Goal: Task Accomplishment & Management: Use online tool/utility

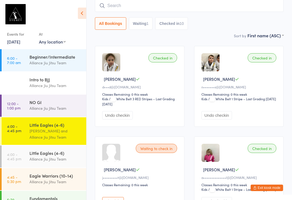
click at [43, 179] on div "Alliance Jiu Jitsu Team" at bounding box center [56, 182] width 52 height 6
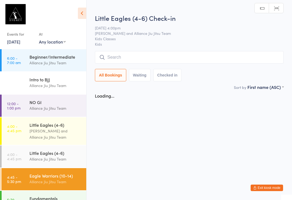
scroll to position [20, 0]
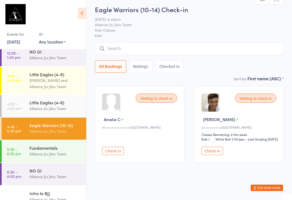
click at [124, 43] on input "search" at bounding box center [189, 49] width 189 height 12
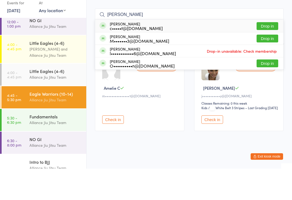
type input "Henry"
click at [131, 78] on div "Henry Carroll l••••••••••••6@gmail.com" at bounding box center [143, 82] width 66 height 9
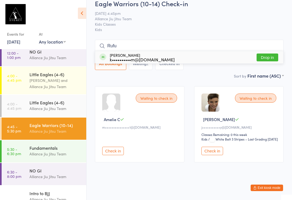
type input "Rufu"
click at [267, 54] on button "Drop in" at bounding box center [268, 58] width 22 height 8
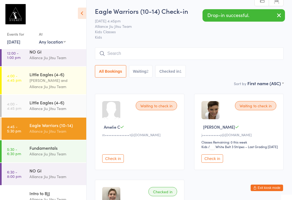
scroll to position [0, 0]
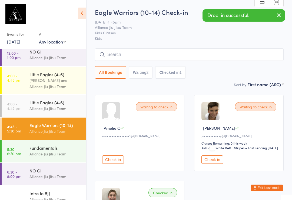
click at [150, 57] on input "search" at bounding box center [189, 54] width 189 height 12
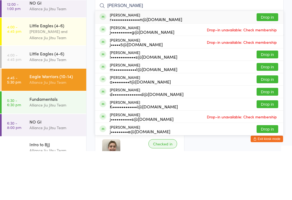
type input "Jacob"
click at [269, 62] on button "Drop in" at bounding box center [268, 66] width 22 height 8
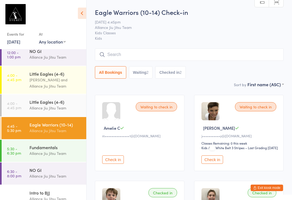
click at [206, 49] on input "search" at bounding box center [189, 54] width 189 height 12
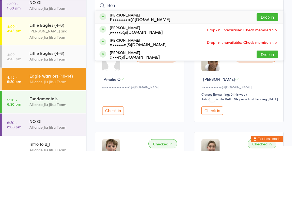
type input "Ben"
click at [267, 62] on button "Drop in" at bounding box center [268, 66] width 22 height 8
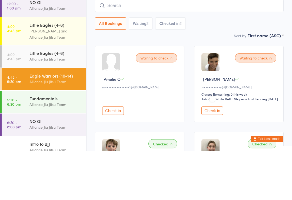
scroll to position [49, 0]
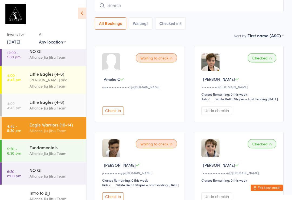
click at [210, 1] on input "search" at bounding box center [189, 5] width 189 height 12
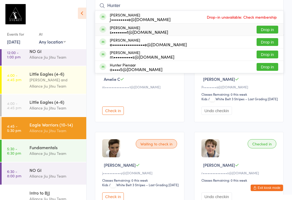
type input "Hunter"
click at [145, 31] on div "s••••••••t@belleproperty.com" at bounding box center [139, 32] width 58 height 4
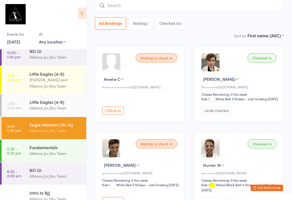
click at [133, 11] on input "search" at bounding box center [189, 5] width 189 height 12
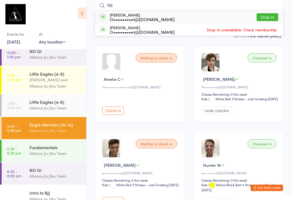
type input "Nil"
click at [266, 19] on button "Drop in" at bounding box center [268, 17] width 22 height 8
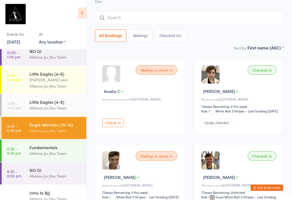
scroll to position [0, 0]
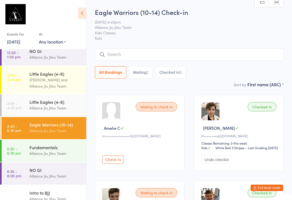
click at [229, 57] on input "search" at bounding box center [189, 54] width 189 height 12
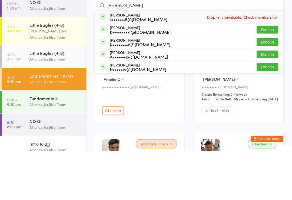
type input "Sal"
click at [270, 87] on button "Drop in" at bounding box center [268, 91] width 22 height 8
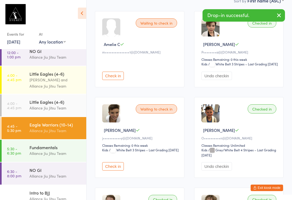
scroll to position [79, 0]
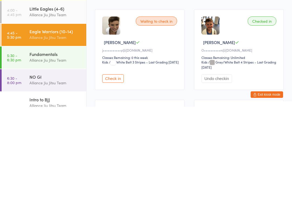
click at [291, 84] on ui-view "Eagle Warriors (10-14) Check-in 11 Sep 4:45pm Alliance Jiu Jitsu Team Kids Clas…" at bounding box center [190, 147] width 206 height 437
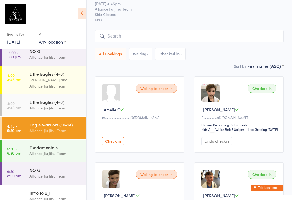
scroll to position [18, 0]
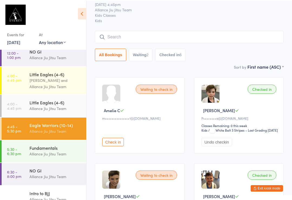
click at [204, 39] on input "search" at bounding box center [189, 36] width 189 height 12
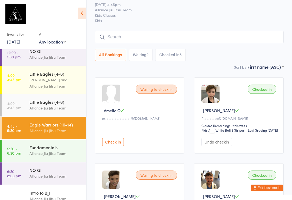
scroll to position [17, 0]
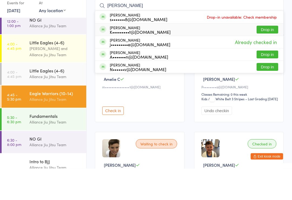
type input "Sal"
click at [197, 55] on div "Salvatore Mancuso K•••••••••t@live.com.au Drop in" at bounding box center [189, 61] width 188 height 12
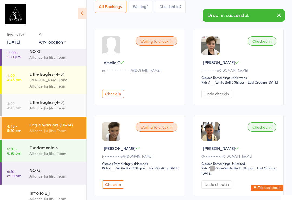
scroll to position [0, 0]
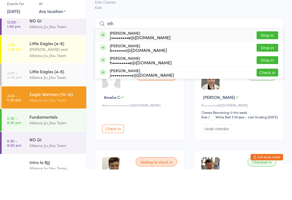
type input "eth"
click at [268, 100] on button "Check in" at bounding box center [268, 104] width 22 height 8
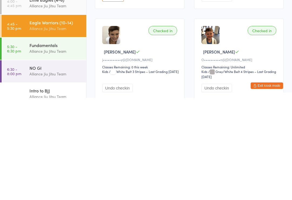
scroll to position [6, 0]
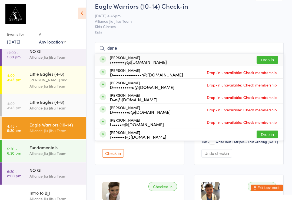
type input "dane"
click at [271, 59] on button "Drop in" at bounding box center [268, 60] width 22 height 8
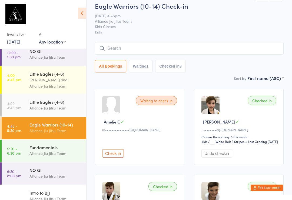
click at [38, 156] on div "Alliance Jiu Jitsu Team" at bounding box center [56, 154] width 52 height 6
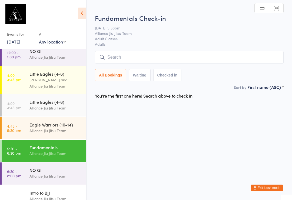
click at [128, 53] on input "search" at bounding box center [189, 57] width 189 height 12
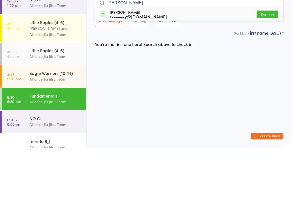
type input "Blake"
click at [267, 62] on button "Drop in" at bounding box center [268, 66] width 22 height 8
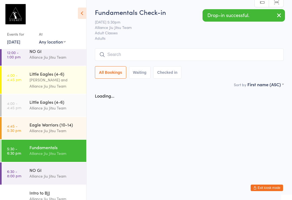
click at [143, 58] on input "search" at bounding box center [189, 54] width 189 height 12
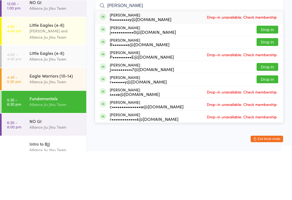
type input "James"
click at [257, 125] on button "Drop in" at bounding box center [268, 129] width 22 height 8
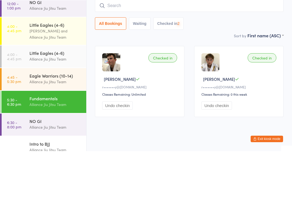
scroll to position [10, 0]
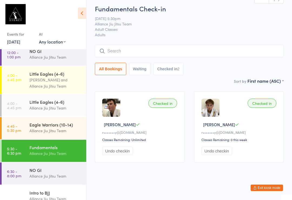
click at [24, 134] on link "4:45 - 5:30 pm Eagle Warriors (10-14) Alliance Jiu Jitsu Team" at bounding box center [44, 128] width 85 height 22
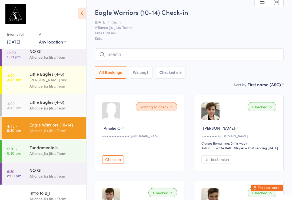
click at [115, 54] on input "search" at bounding box center [189, 54] width 189 height 12
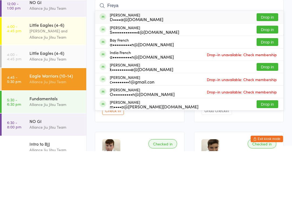
type input "Freya"
click at [274, 75] on button "Drop in" at bounding box center [268, 79] width 22 height 8
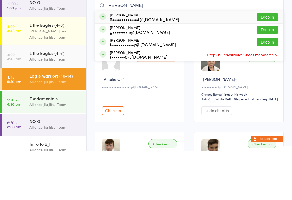
type input "tommy"
click at [271, 62] on button "Drop in" at bounding box center [268, 66] width 22 height 8
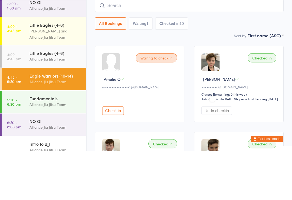
scroll to position [49, 0]
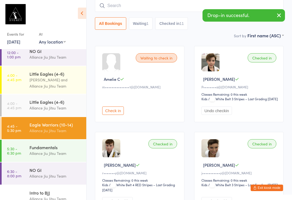
click at [140, 4] on input "search" at bounding box center [189, 5] width 189 height 12
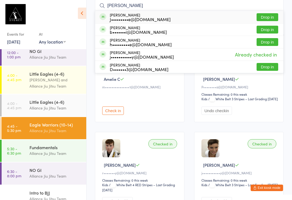
type input "Ethan"
click at [264, 32] on button "Drop in" at bounding box center [268, 30] width 22 height 8
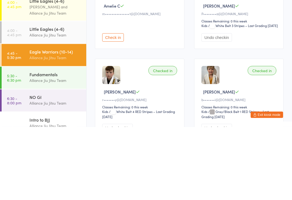
click at [54, 122] on div "Eagle Warriors (10-14)" at bounding box center [56, 125] width 52 height 6
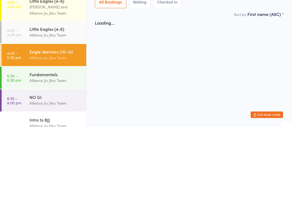
scroll to position [0, 0]
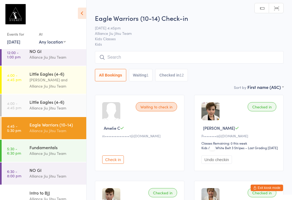
click at [237, 57] on input "search" at bounding box center [189, 57] width 189 height 12
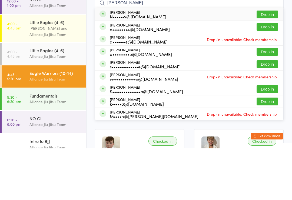
type input "Liam"
click at [130, 62] on div "Liam saglam N••••••v@gmail.com" at bounding box center [138, 66] width 57 height 9
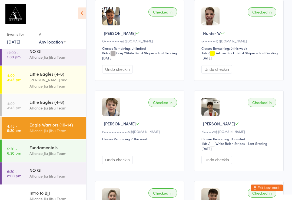
scroll to position [363, 0]
click at [260, 107] on div "Checked in" at bounding box center [262, 102] width 29 height 9
click at [271, 107] on div "Checked in" at bounding box center [262, 102] width 29 height 9
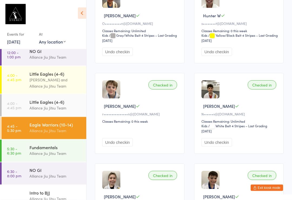
scroll to position [380, 0]
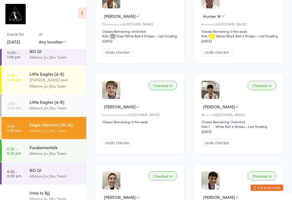
click at [262, 90] on div "Checked in" at bounding box center [262, 85] width 29 height 9
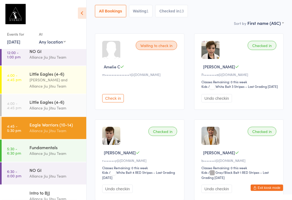
scroll to position [0, 0]
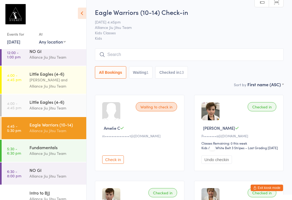
click at [118, 55] on input "search" at bounding box center [189, 54] width 189 height 12
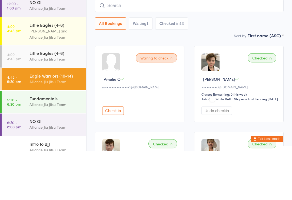
type input "N"
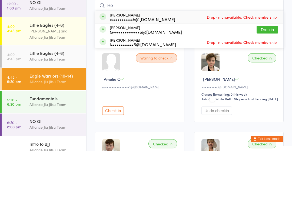
type input "H"
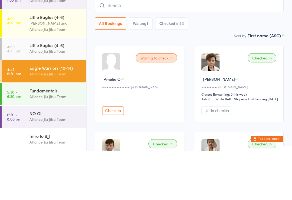
scroll to position [60, 0]
click at [23, 109] on link "4:45 - 5:30 pm Eagle Warriors (10-14) Alliance Jiu Jitsu Team" at bounding box center [44, 120] width 85 height 22
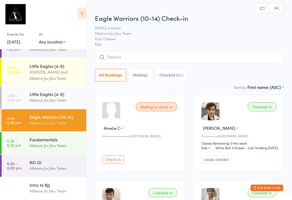
click at [30, 145] on div "Alliance Jiu Jitsu Team" at bounding box center [56, 146] width 52 height 6
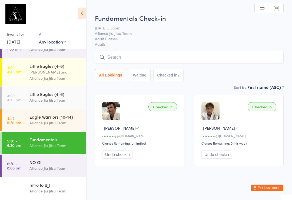
click at [126, 61] on input "search" at bounding box center [189, 57] width 189 height 12
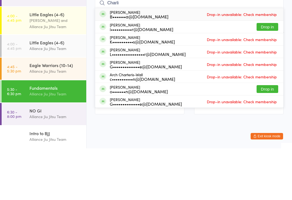
type input "Charli"
click at [269, 75] on button "Drop in" at bounding box center [268, 79] width 22 height 8
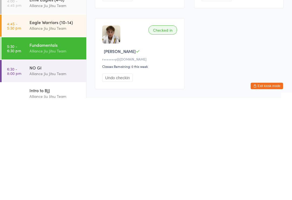
scroll to position [59, 0]
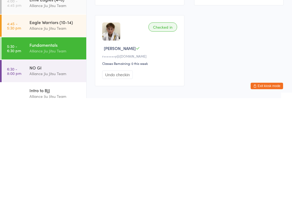
click at [25, 162] on link "6:30 - 8:00 pm NO GI Alliance Jiu Jitsu Team" at bounding box center [44, 173] width 85 height 22
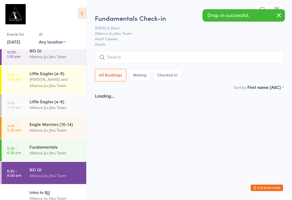
scroll to position [51, 0]
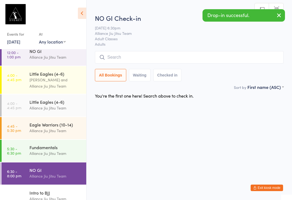
click at [109, 52] on input "search" at bounding box center [189, 57] width 189 height 12
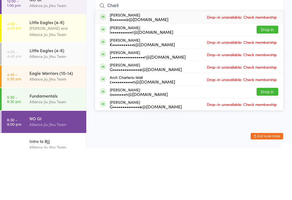
type input "Charli"
click at [265, 77] on button "Drop in" at bounding box center [268, 81] width 22 height 8
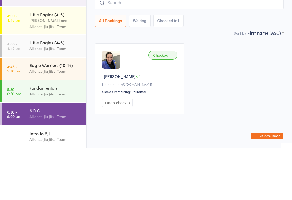
scroll to position [60, 0]
click at [19, 132] on link "5:30 - 6:30 pm Fundamentals Alliance Jiu Jitsu Team" at bounding box center [44, 143] width 85 height 22
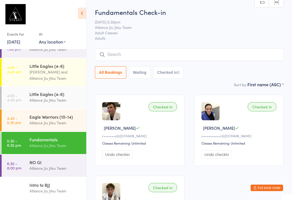
click at [65, 138] on div "Fundamentals" at bounding box center [56, 140] width 52 height 6
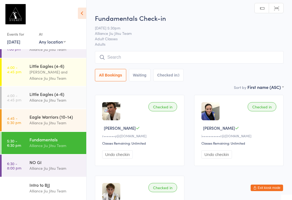
click at [136, 54] on input "search" at bounding box center [189, 57] width 189 height 12
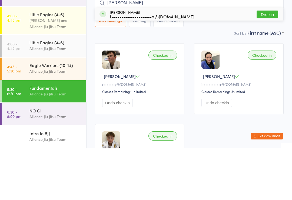
type input "Leticia"
click at [264, 62] on button "Drop in" at bounding box center [268, 66] width 22 height 8
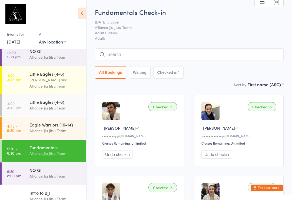
click at [126, 52] on input "search" at bounding box center [189, 54] width 189 height 12
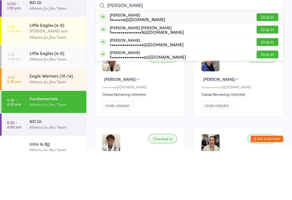
type input "Fernanda"
click at [269, 75] on button "Drop in" at bounding box center [268, 79] width 22 height 8
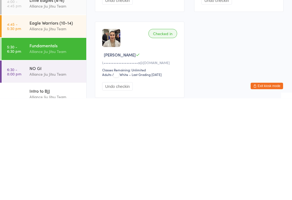
scroll to position [154, 0]
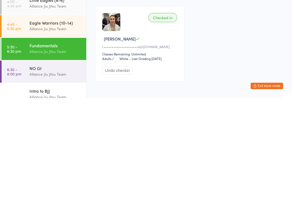
click at [60, 151] on div "Alliance Jiu Jitsu Team" at bounding box center [56, 154] width 52 height 6
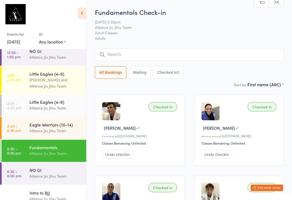
click at [116, 59] on input "search" at bounding box center [189, 54] width 189 height 12
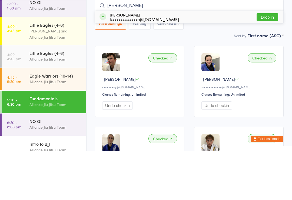
type input "Kristie"
click at [269, 62] on button "Drop in" at bounding box center [268, 66] width 22 height 8
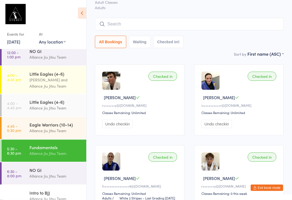
click at [213, 22] on input "search" at bounding box center [189, 24] width 189 height 12
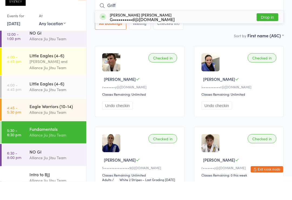
type input "Griff"
click at [266, 32] on button "Drop in" at bounding box center [268, 36] width 22 height 8
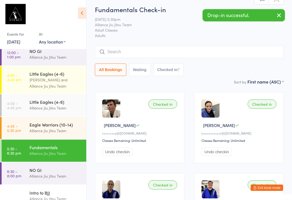
scroll to position [0, 0]
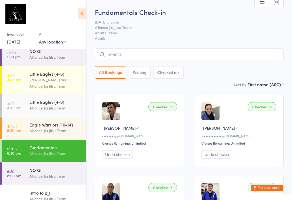
click at [59, 152] on div "Alliance Jiu Jitsu Team" at bounding box center [56, 154] width 52 height 6
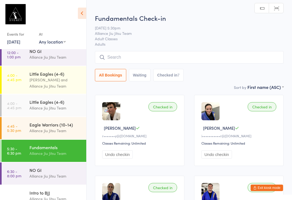
click at [132, 58] on input "search" at bounding box center [189, 57] width 189 height 12
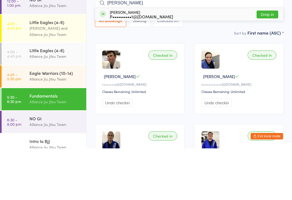
type input "Pamela"
click at [268, 62] on button "Drop in" at bounding box center [268, 66] width 22 height 8
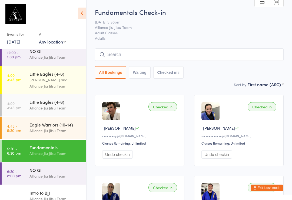
click at [158, 56] on input "search" at bounding box center [189, 54] width 189 height 12
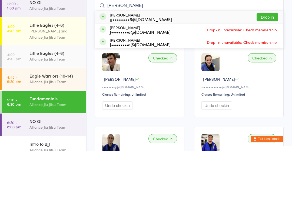
type input "Gus"
click at [264, 62] on button "Drop in" at bounding box center [268, 66] width 22 height 8
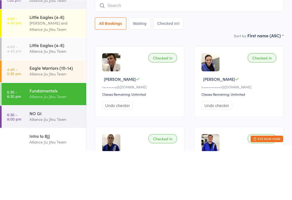
scroll to position [49, 0]
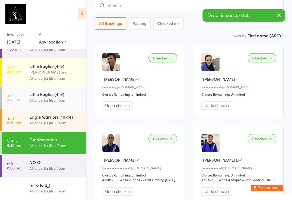
click at [49, 171] on div "Alliance Jiu Jitsu Team" at bounding box center [56, 168] width 52 height 6
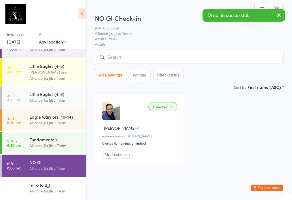
click at [170, 61] on input "search" at bounding box center [189, 57] width 189 height 12
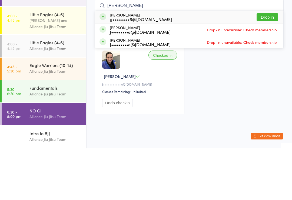
type input "Gus"
click at [265, 65] on button "Drop in" at bounding box center [268, 69] width 22 height 8
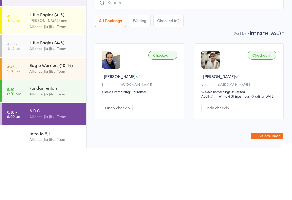
scroll to position [20, 0]
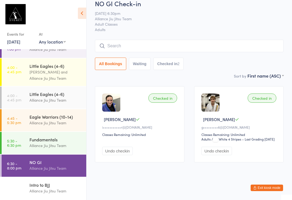
click at [52, 142] on div "Fundamentals" at bounding box center [56, 140] width 52 height 6
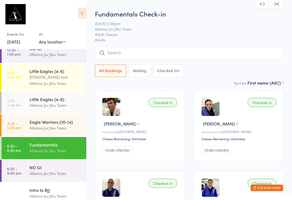
scroll to position [51, 0]
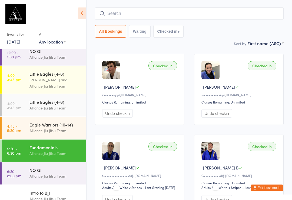
click at [195, 9] on input "search" at bounding box center [189, 14] width 189 height 12
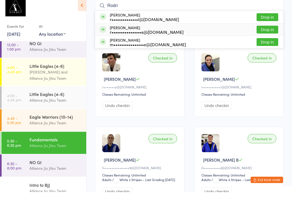
type input "Rodri"
click at [144, 38] on div "r••••••••••••••••s@[DOMAIN_NAME]" at bounding box center [147, 40] width 74 height 4
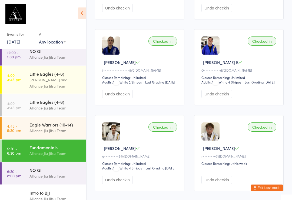
scroll to position [0, 0]
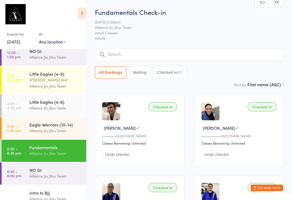
click at [212, 51] on input "search" at bounding box center [189, 54] width 189 height 12
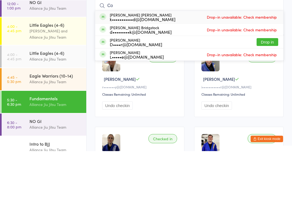
type input "C"
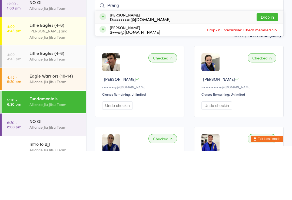
type input "Prang"
click at [271, 62] on button "Drop in" at bounding box center [268, 66] width 22 height 8
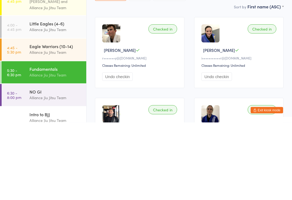
scroll to position [51, 0]
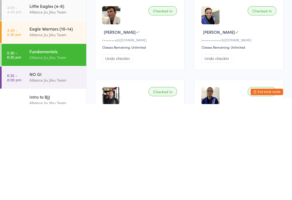
click at [51, 145] on div "Fundamentals" at bounding box center [56, 148] width 52 height 6
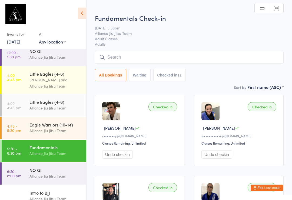
click at [147, 53] on input "search" at bounding box center [189, 57] width 189 height 12
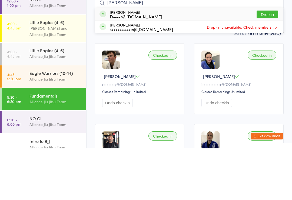
type input "Darr"
click at [155, 60] on div "Darren Coles D••••r@yahoo.com Drop in" at bounding box center [189, 66] width 188 height 12
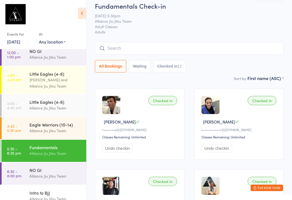
scroll to position [0, 0]
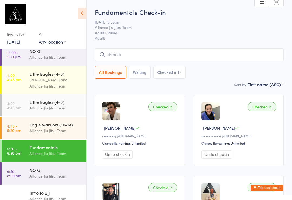
click at [223, 56] on input "search" at bounding box center [189, 54] width 189 height 12
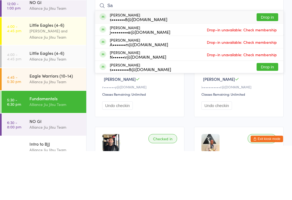
type input "Sa"
click at [269, 62] on button "Drop in" at bounding box center [268, 66] width 22 height 8
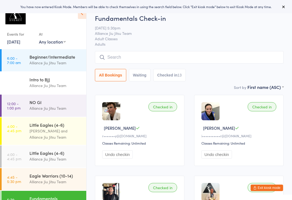
click at [170, 52] on input "search" at bounding box center [189, 57] width 189 height 12
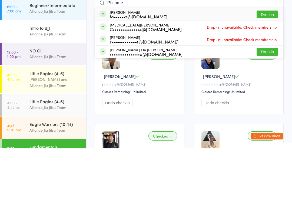
type input "Philome"
click at [274, 100] on button "Drop in" at bounding box center [268, 104] width 22 height 8
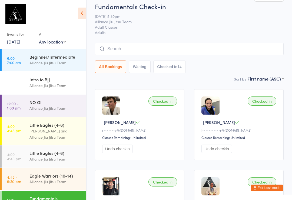
scroll to position [6, 0]
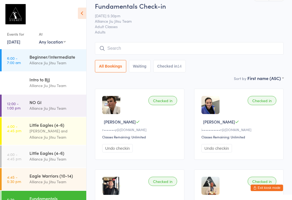
click at [191, 46] on input "search" at bounding box center [189, 48] width 189 height 12
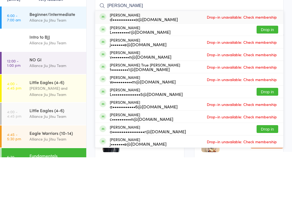
type input "[PERSON_NAME]"
click at [266, 69] on button "Drop in" at bounding box center [268, 73] width 22 height 8
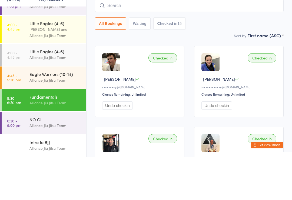
scroll to position [49, 0]
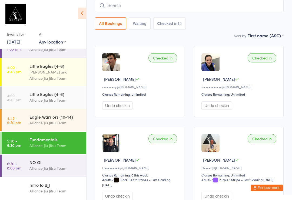
click at [42, 167] on div "Alliance Jiu Jitsu Team" at bounding box center [56, 168] width 52 height 6
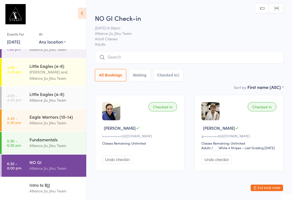
click at [209, 61] on input "search" at bounding box center [189, 57] width 189 height 12
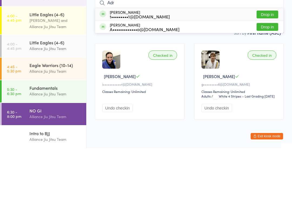
type input "Adr"
click at [265, 62] on button "Drop in" at bounding box center [268, 66] width 22 height 8
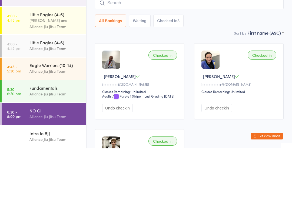
scroll to position [52, 0]
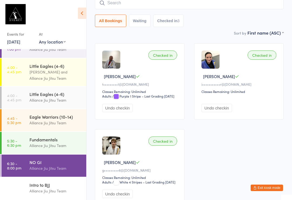
click at [169, 6] on input "search" at bounding box center [189, 3] width 189 height 12
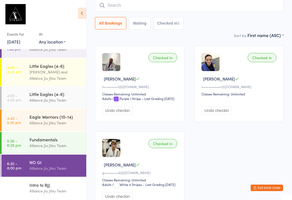
scroll to position [49, 0]
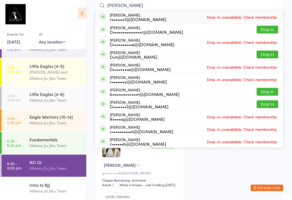
type input "[PERSON_NAME]"
click at [261, 44] on span "Drop-in unavailable: Check membership" at bounding box center [242, 42] width 73 height 8
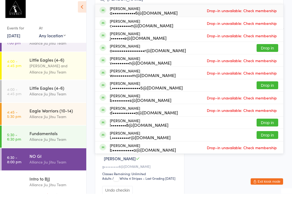
scroll to position [51, 0]
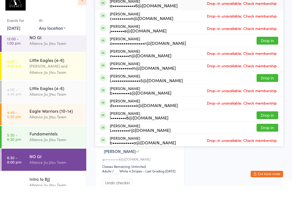
type input "[PERSON_NAME]"
click at [166, 55] on div "o•••••••••••••••••r@[DOMAIN_NAME]" at bounding box center [148, 57] width 76 height 4
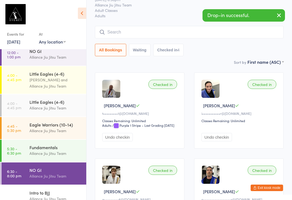
scroll to position [0, 0]
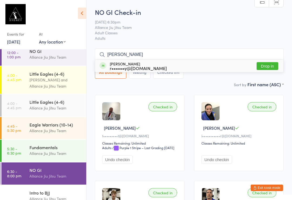
type input "[PERSON_NAME]"
click at [271, 69] on button "Drop in" at bounding box center [268, 66] width 22 height 8
